Goal: Task Accomplishment & Management: Manage account settings

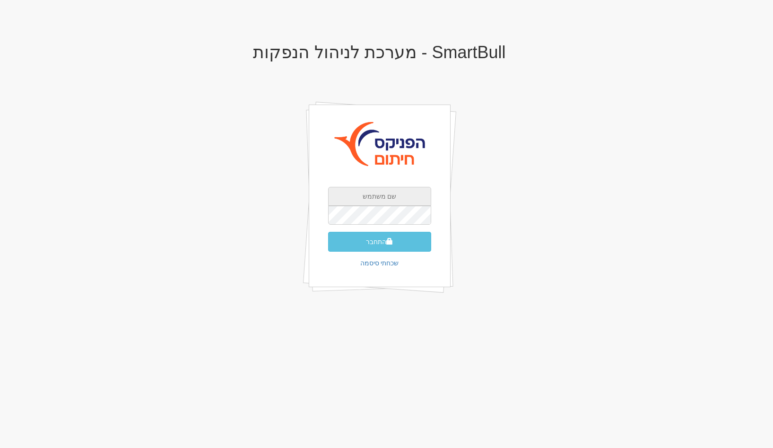
click at [406, 194] on input "text" at bounding box center [379, 196] width 103 height 19
type input "[EMAIL_ADDRESS][DOMAIN_NAME]"
click at [328, 232] on button "התחבר" at bounding box center [379, 242] width 103 height 20
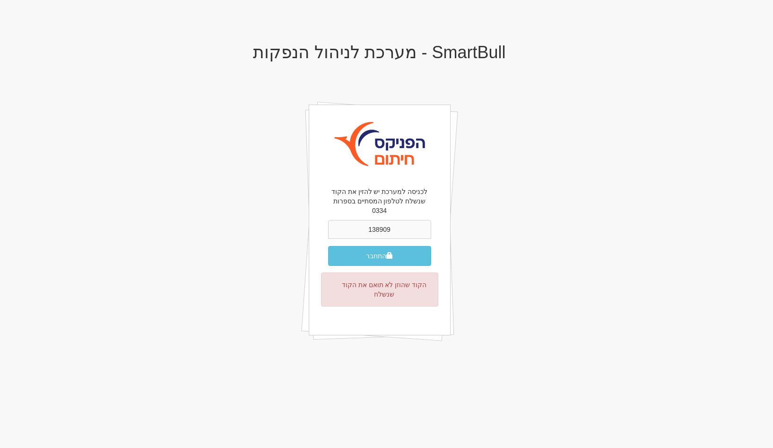
type input "138909"
click at [328, 246] on button "התחבר" at bounding box center [379, 256] width 103 height 20
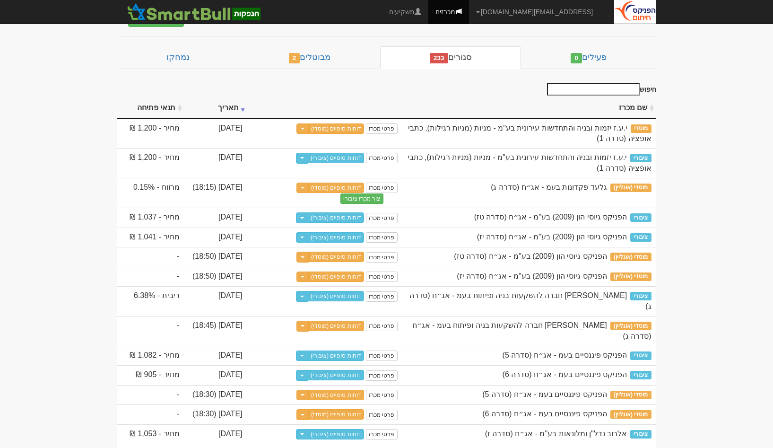
scroll to position [29, 0]
